Goal: Information Seeking & Learning: Learn about a topic

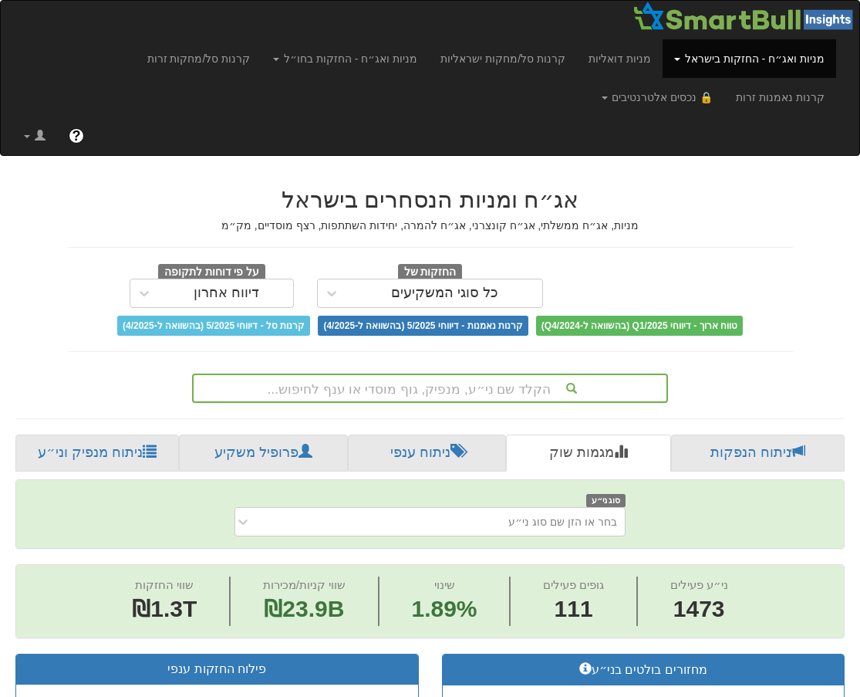
click at [468, 384] on div "הקלד שם ני״ע, מנפיק, גוף מוסדי או ענף לחיפוש..." at bounding box center [430, 387] width 476 height 29
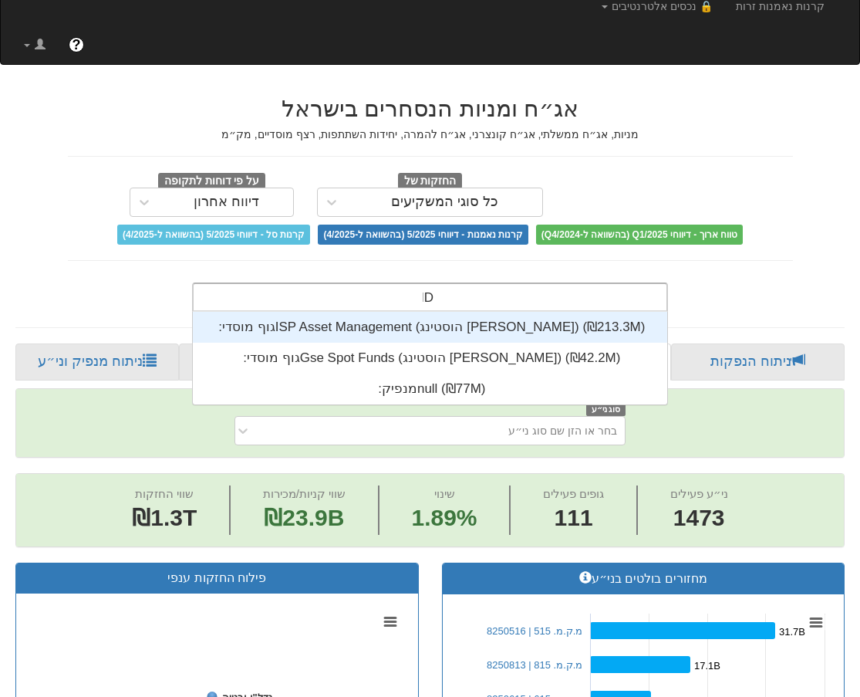
scroll to position [31, 0]
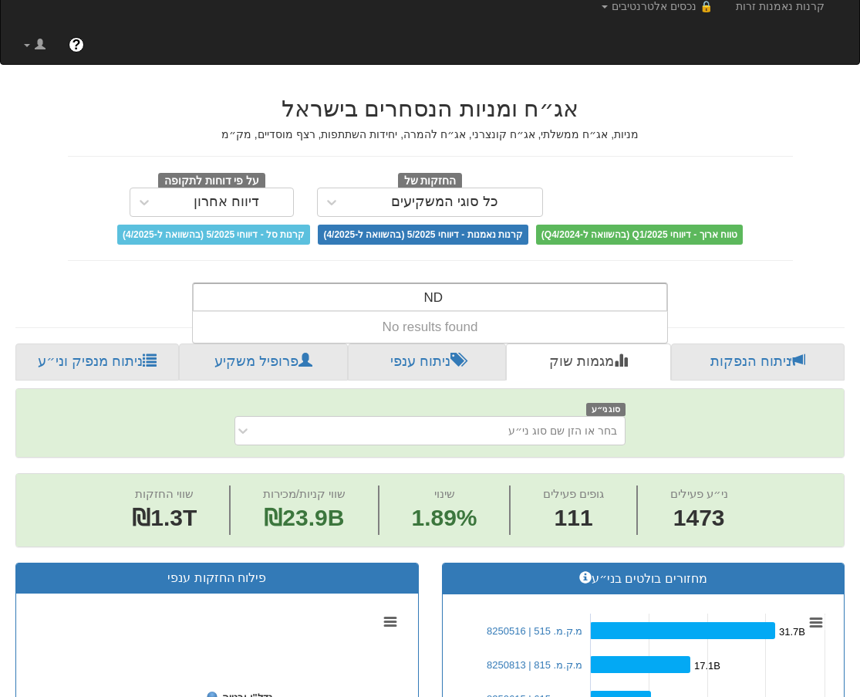
type input "N"
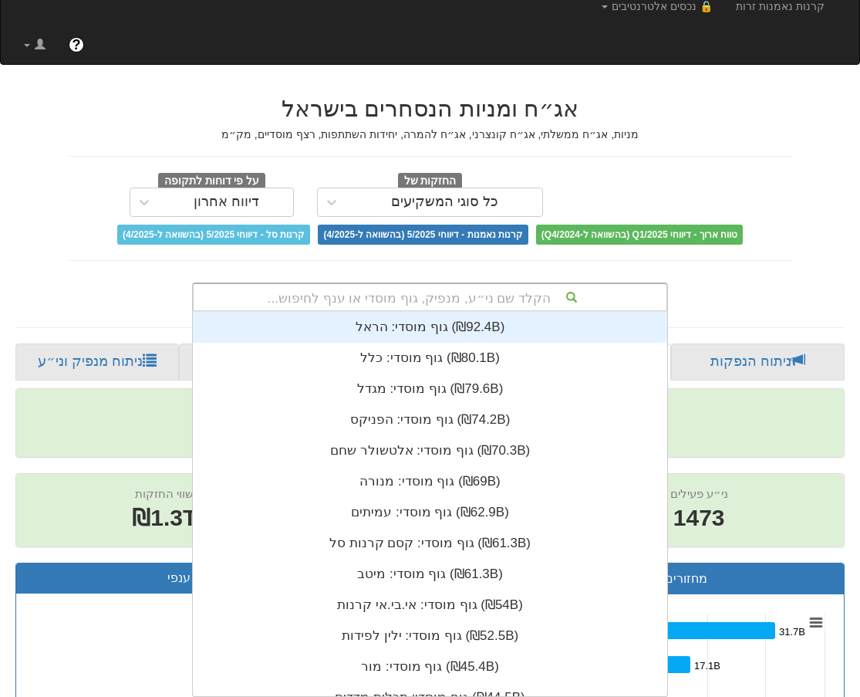
scroll to position [12, 0]
type input "D"
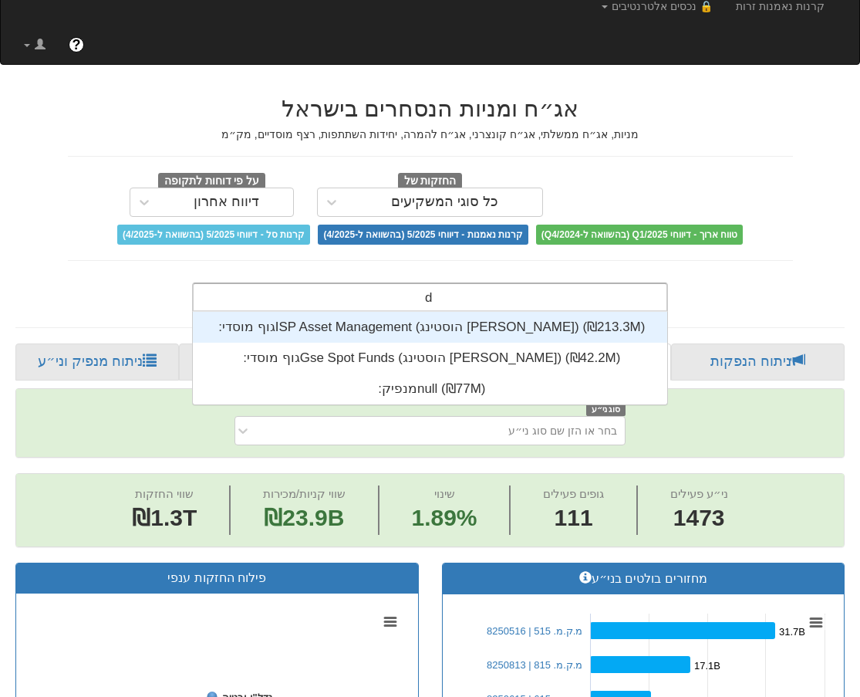
scroll to position [31, 0]
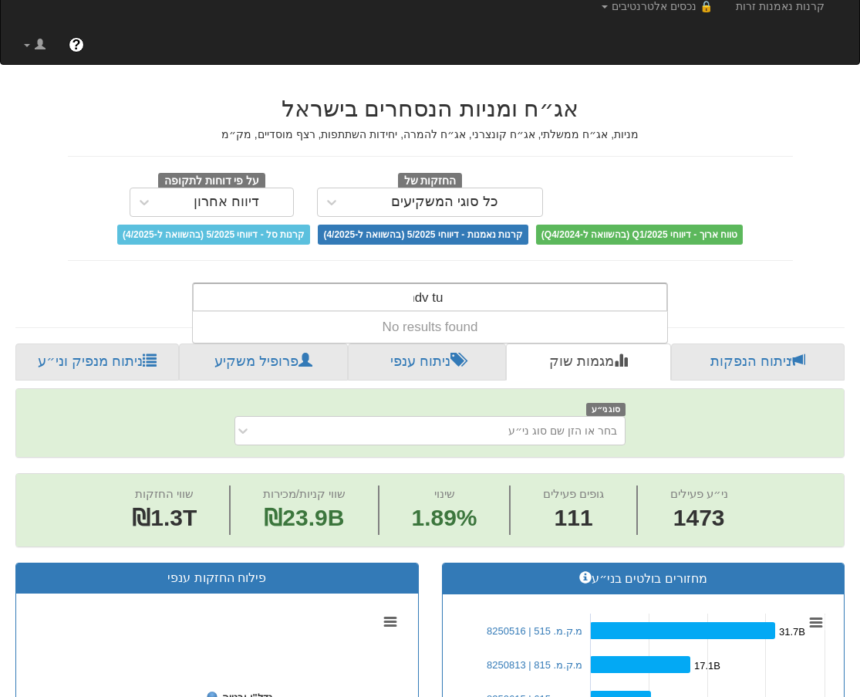
type input "ndv tur"
click at [428, 299] on input "ndv tur" at bounding box center [428, 299] width 42 height 31
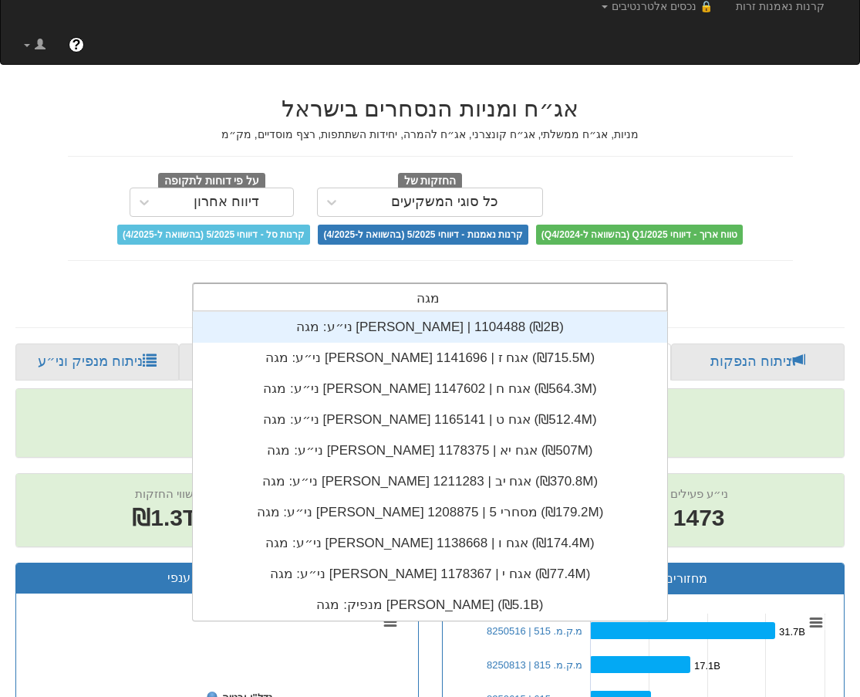
scroll to position [309, 0]
type input "מגה אור"
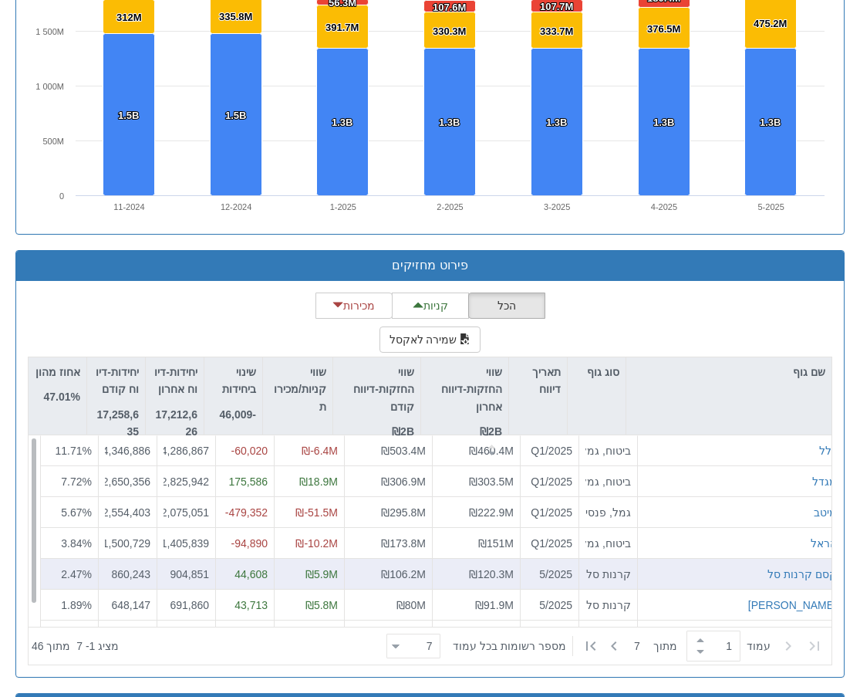
scroll to position [0, 3422]
